Goal: Download file/media

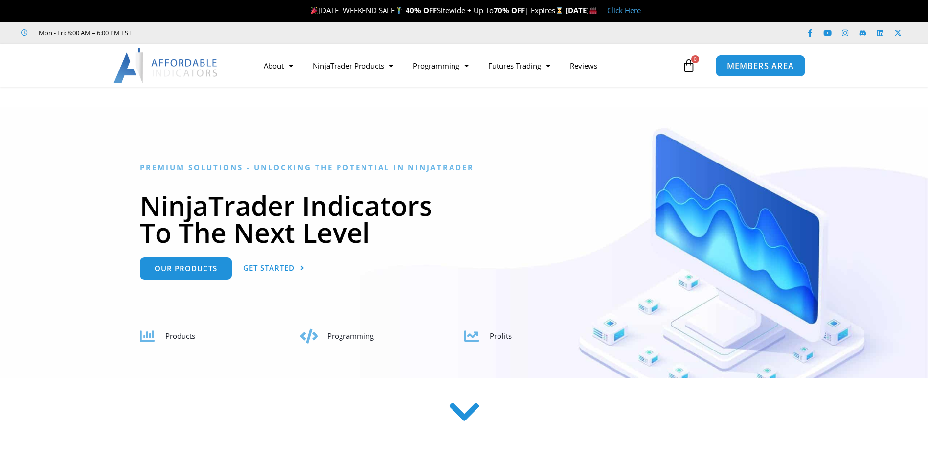
click at [740, 64] on span "MEMBERS AREA" at bounding box center [760, 66] width 67 height 8
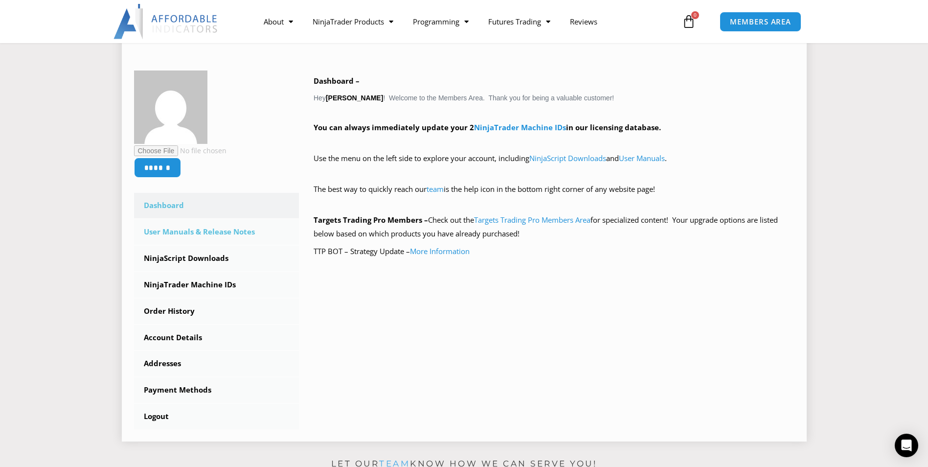
scroll to position [147, 0]
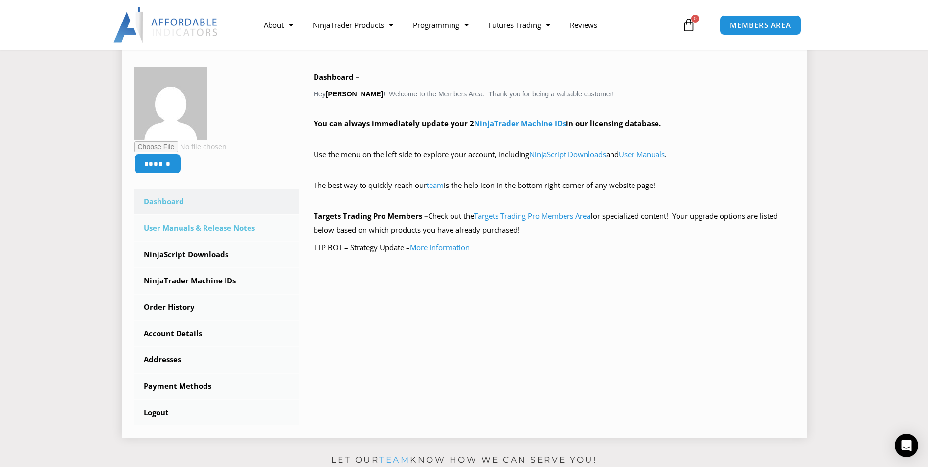
click at [200, 227] on link "User Manuals & Release Notes" at bounding box center [216, 227] width 165 height 25
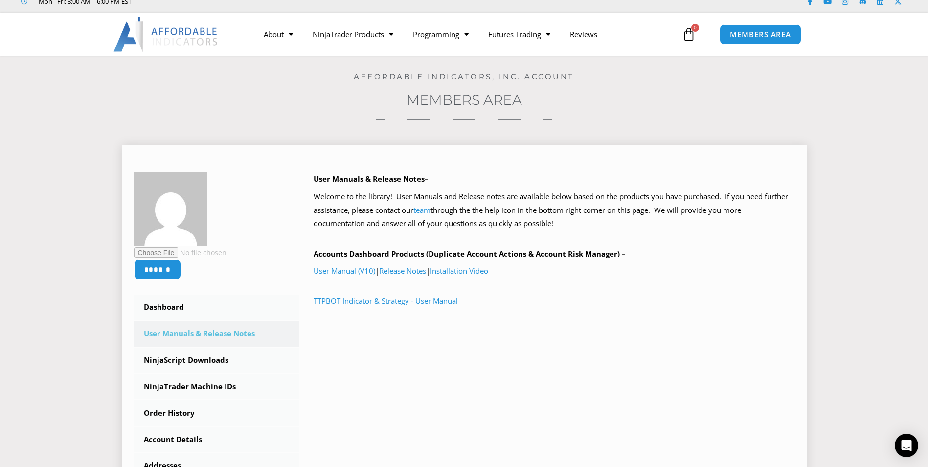
scroll to position [49, 0]
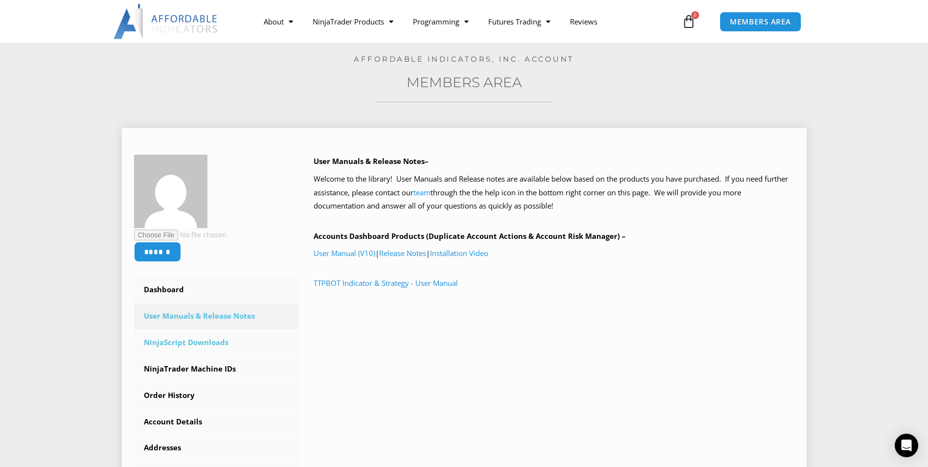
click at [201, 341] on link "NinjaScript Downloads" at bounding box center [216, 342] width 165 height 25
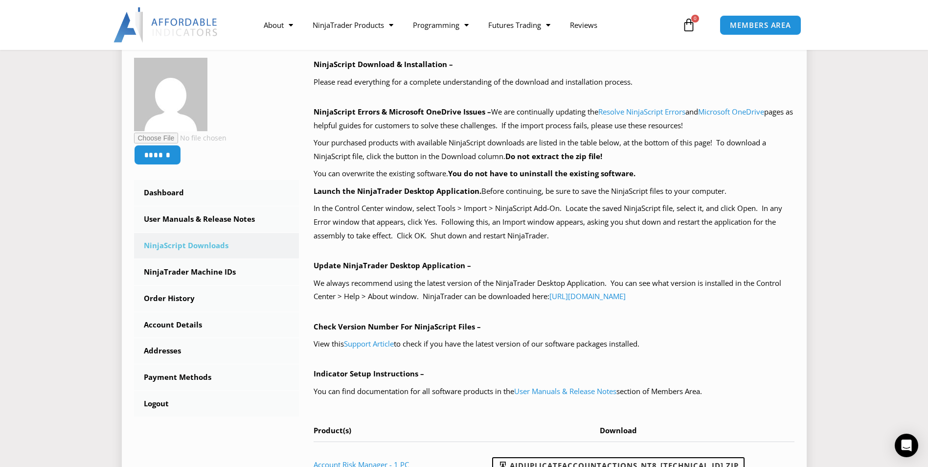
scroll to position [49, 0]
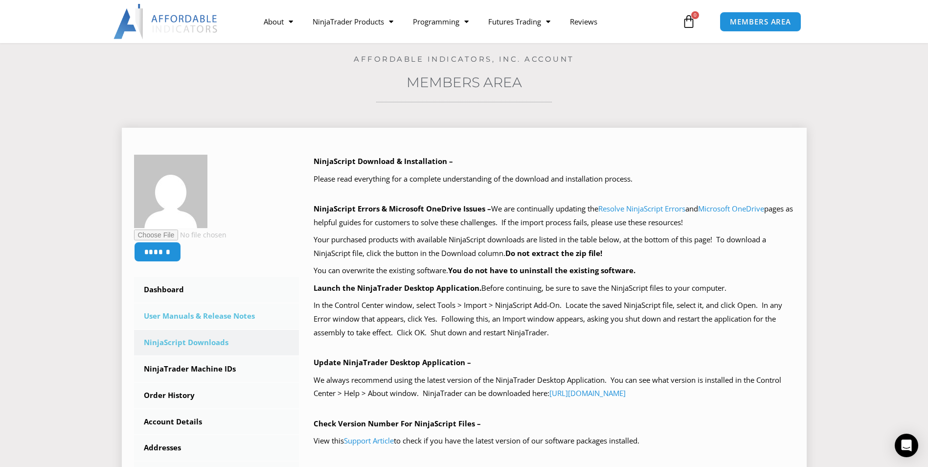
click at [178, 316] on link "User Manuals & Release Notes" at bounding box center [216, 315] width 165 height 25
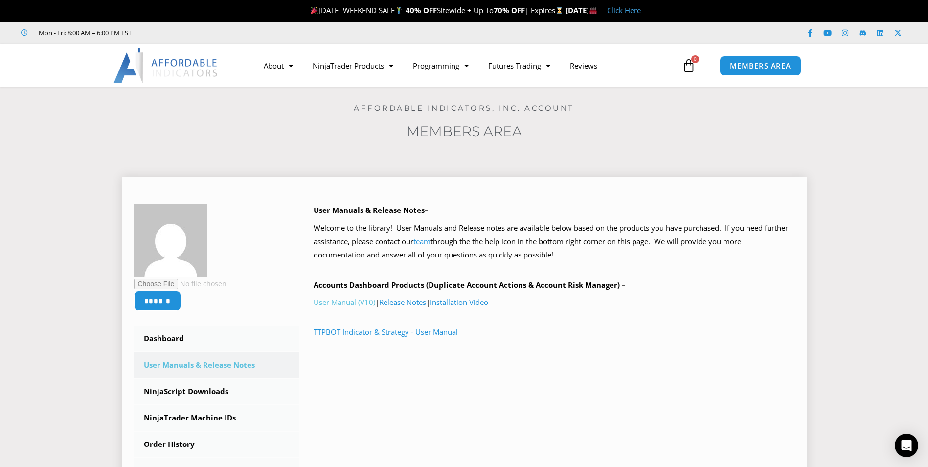
click at [360, 302] on link "User Manual (V10)" at bounding box center [345, 302] width 62 height 10
click at [181, 389] on link "NinjaScript Downloads" at bounding box center [216, 391] width 165 height 25
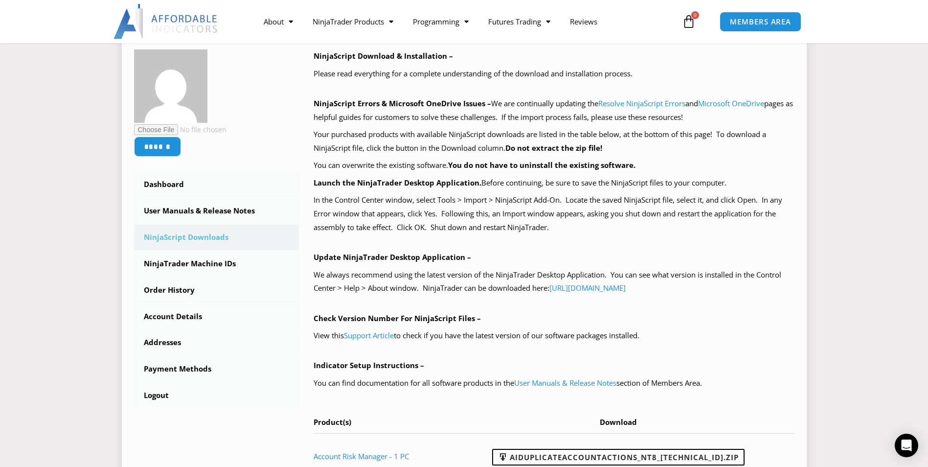
scroll to position [245, 0]
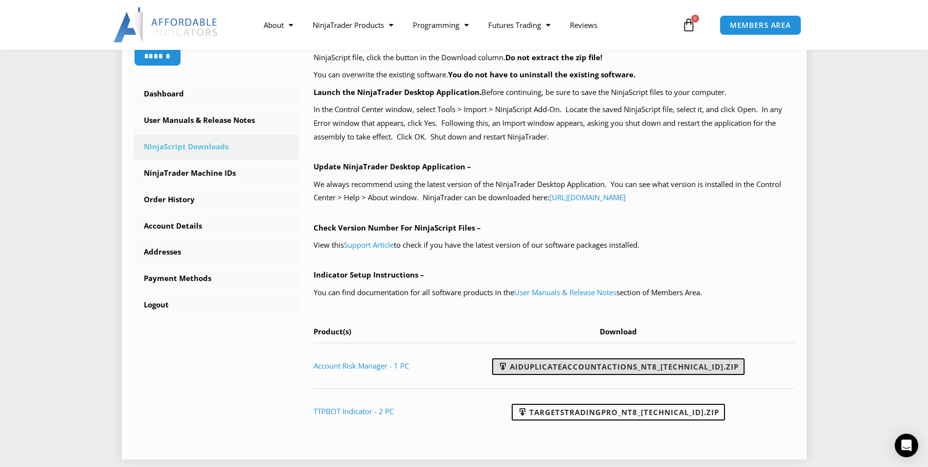
click at [604, 371] on link "AIDuplicateAccountActions_NT8_25.2.5.1.zip" at bounding box center [618, 366] width 253 height 17
click at [859, 218] on section "****** Dashboard Subscriptions User Manuals & Release Notes NinjaScript Downloa…" at bounding box center [464, 192] width 880 height 550
click at [183, 26] on img at bounding box center [166, 24] width 105 height 35
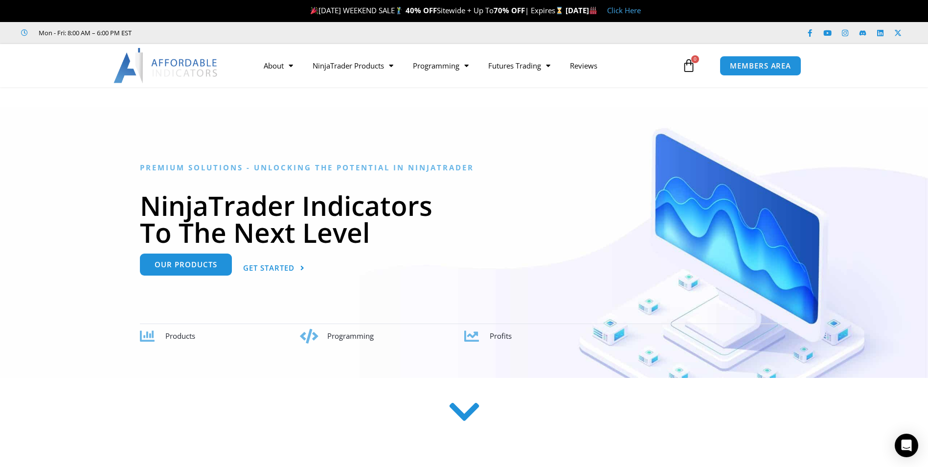
click at [179, 272] on link "Our Products" at bounding box center [186, 265] width 92 height 22
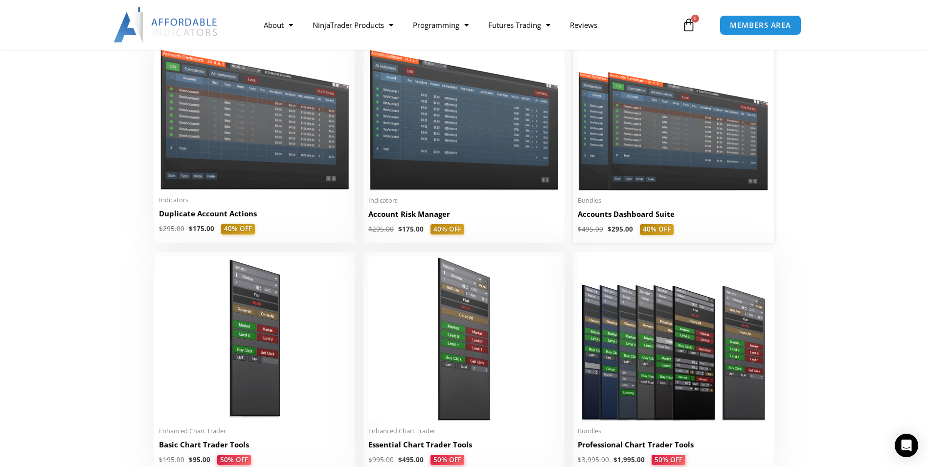
scroll to position [245, 0]
click at [433, 216] on h2 "Account Risk Manager" at bounding box center [464, 213] width 191 height 10
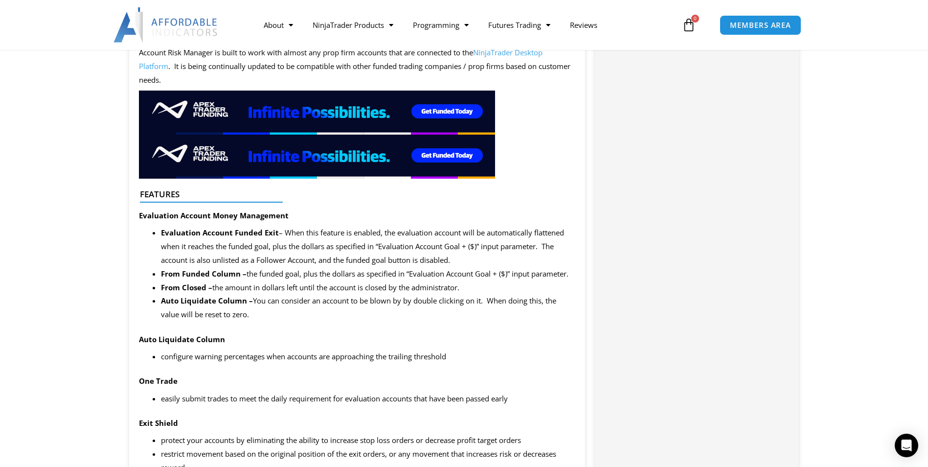
scroll to position [705, 0]
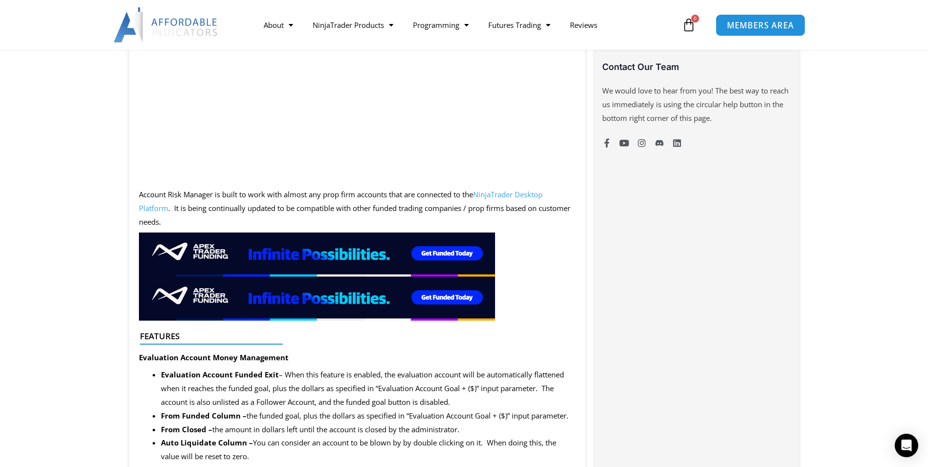
click at [781, 26] on span "MEMBERS AREA" at bounding box center [760, 25] width 67 height 8
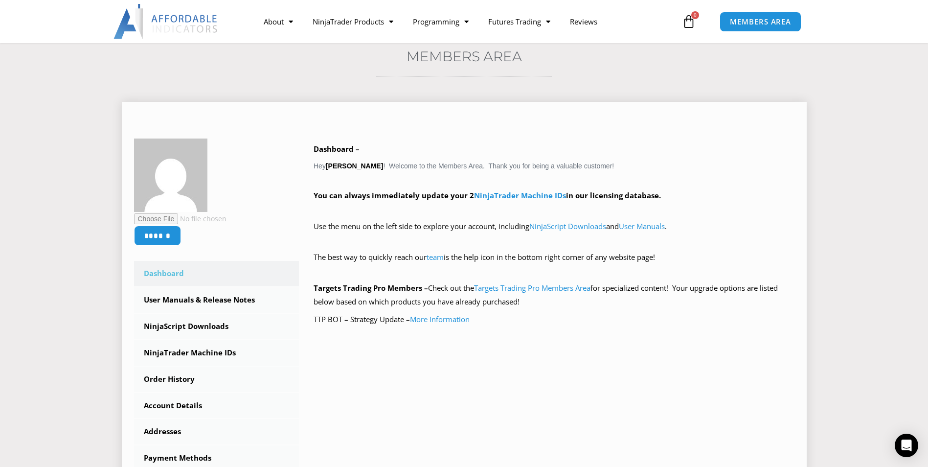
scroll to position [98, 0]
